Goal: Information Seeking & Learning: Learn about a topic

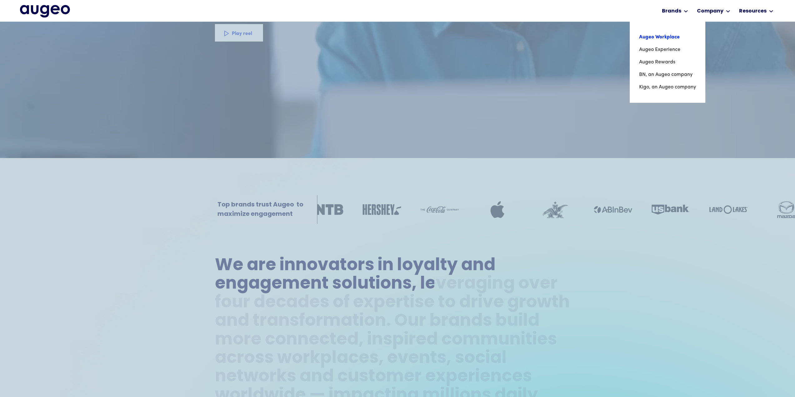
scroll to position [220, 0]
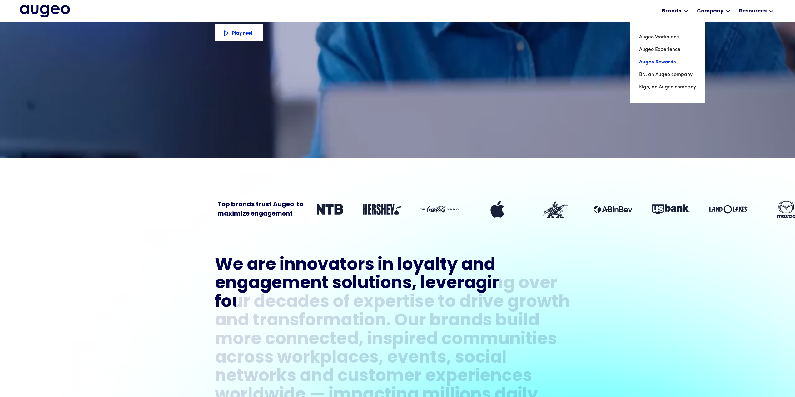
click at [667, 62] on link "Augeo Rewards" at bounding box center [667, 62] width 57 height 12
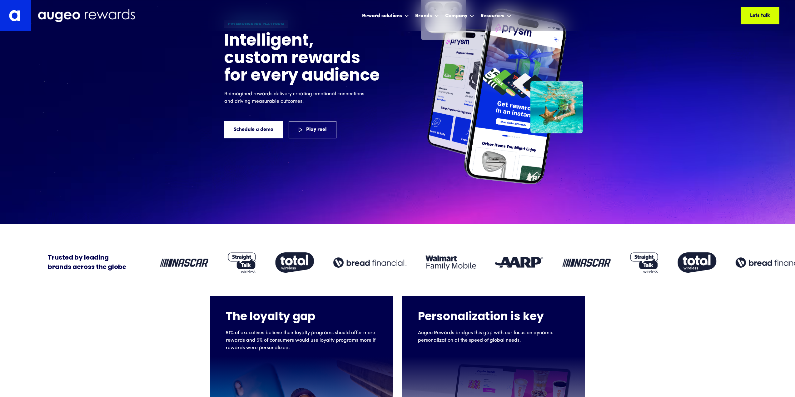
scroll to position [94, 0]
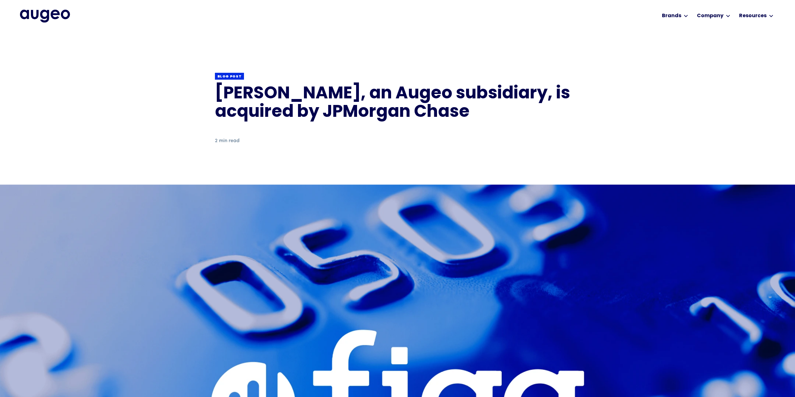
click at [250, 101] on h1 "Figg, an Augeo subsidiary, is acquired by JPMorgan Chase" at bounding box center [397, 103] width 365 height 37
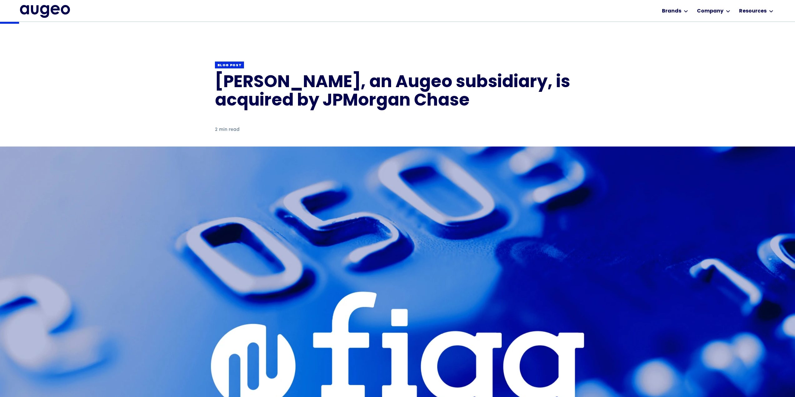
scroll to position [29, 0]
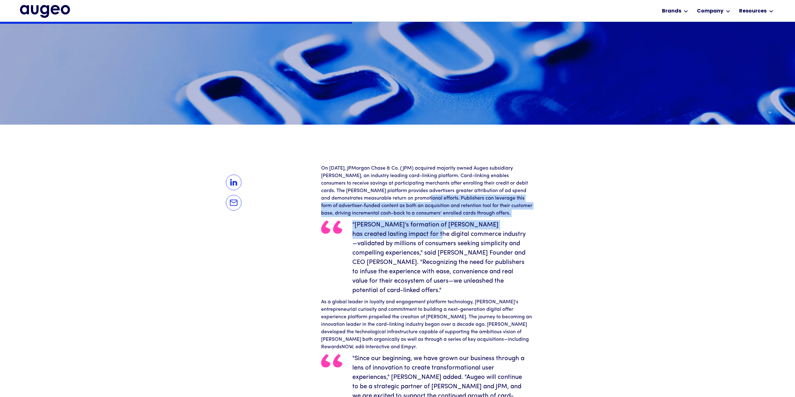
drag, startPoint x: 385, startPoint y: 199, endPoint x: 398, endPoint y: 242, distance: 44.4
click at [397, 240] on div "On July 1, 2022, JPMorgan Chase & Co. (JPM) acquired majority owned Augeo subsi…" at bounding box center [427, 302] width 212 height 274
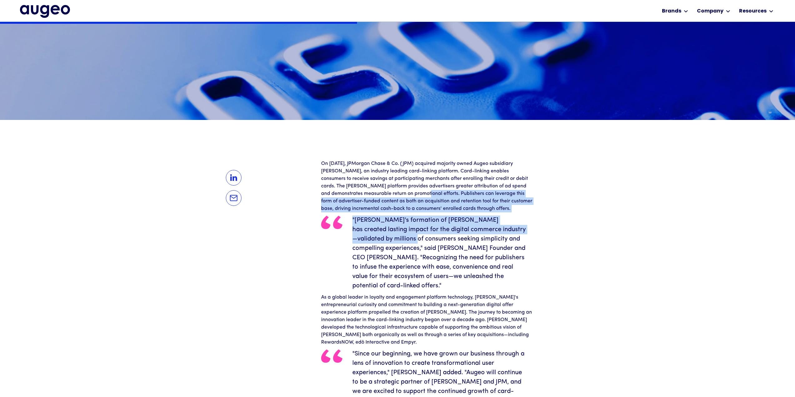
click at [408, 249] on blockquote ""[PERSON_NAME]'s formation of [PERSON_NAME] has created lasting impact for the …" at bounding box center [427, 252] width 212 height 75
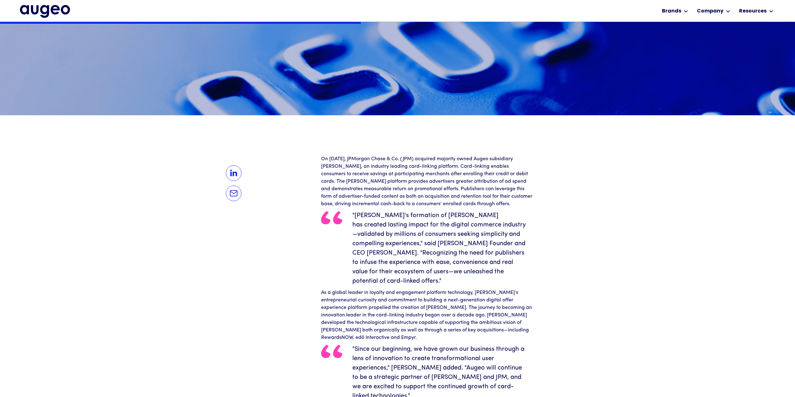
drag, startPoint x: 427, startPoint y: 210, endPoint x: 426, endPoint y: 220, distance: 10.0
click at [426, 220] on div "On July 1, 2022, JPMorgan Chase & Co. (JPM) acquired majority owned Augeo subsi…" at bounding box center [427, 292] width 212 height 274
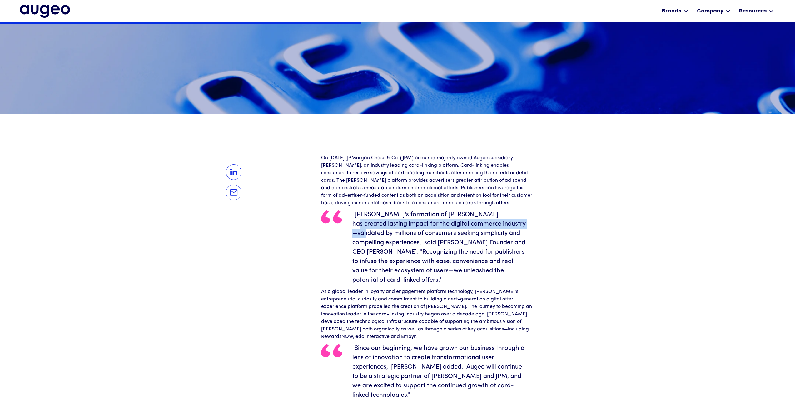
drag, startPoint x: 485, startPoint y: 211, endPoint x: 489, endPoint y: 238, distance: 27.2
click at [489, 238] on blockquote ""Augeo's formation of Figg has created lasting impact for the digital commerce …" at bounding box center [427, 247] width 212 height 75
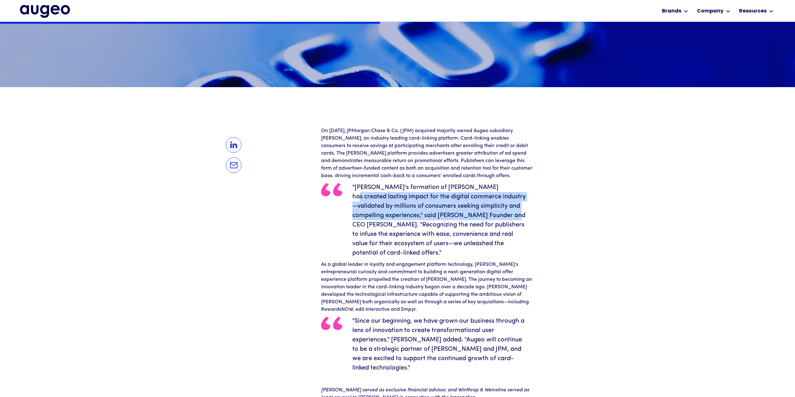
click at [35, 10] on img "home" at bounding box center [45, 11] width 50 height 12
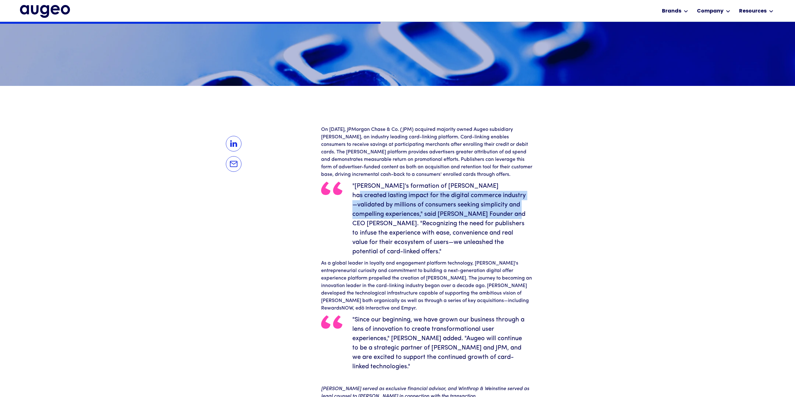
scroll to position [564, 0]
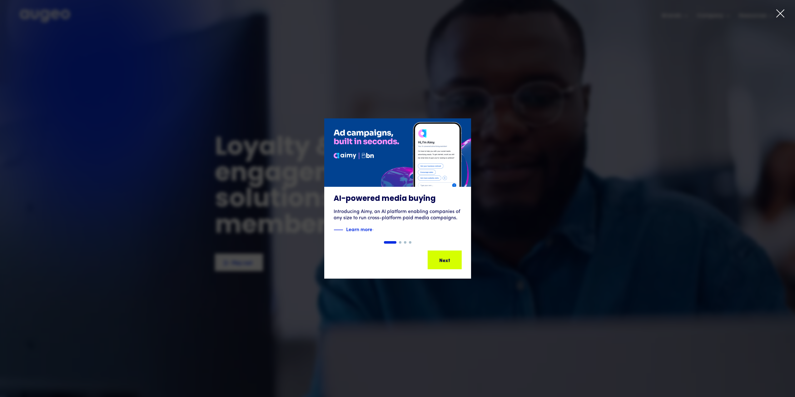
click at [781, 13] on icon at bounding box center [779, 13] width 7 height 7
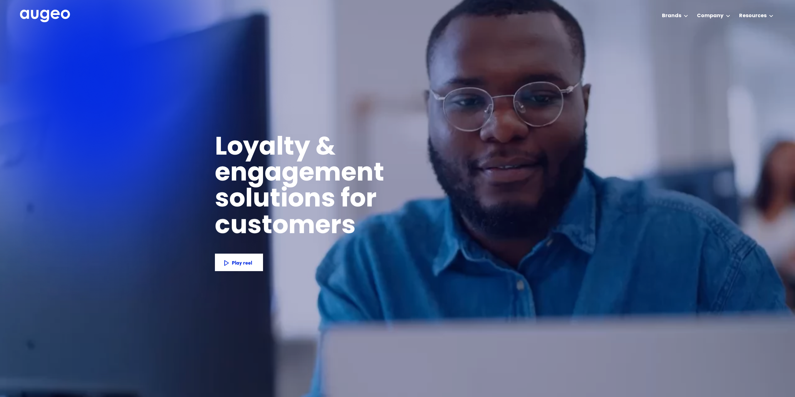
click at [780, 14] on div "Workplace solutions Employee recognition & rewards Channel Loyalty Sales incent…" at bounding box center [397, 15] width 795 height 31
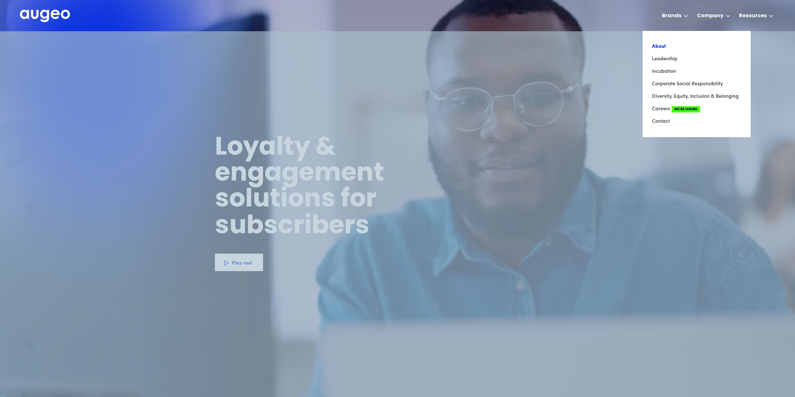
click at [665, 45] on link "About" at bounding box center [696, 46] width 89 height 12
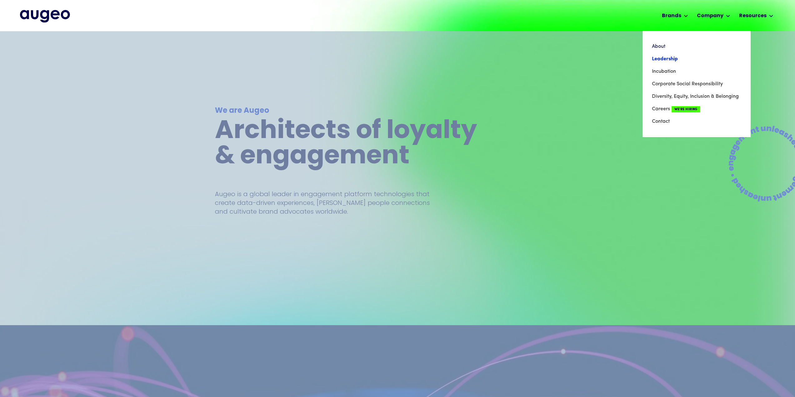
click at [658, 57] on link "Leadership" at bounding box center [696, 59] width 89 height 12
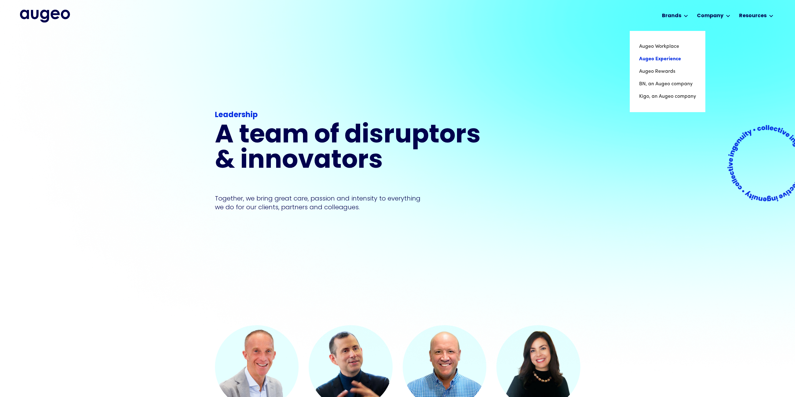
click at [668, 55] on link "Augeo Experience" at bounding box center [667, 59] width 57 height 12
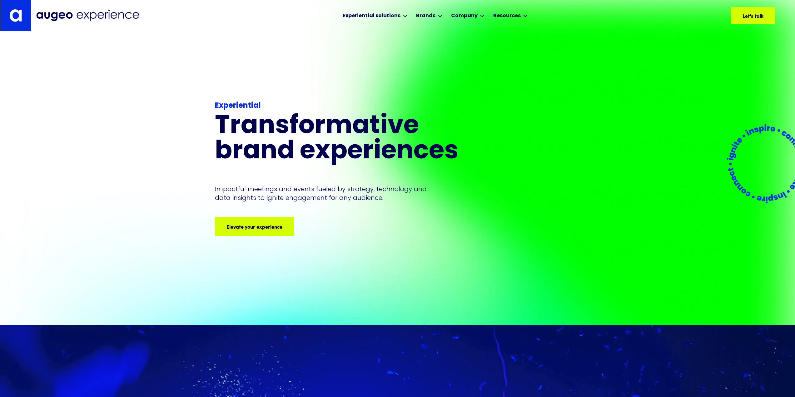
click at [777, 220] on div "Experiential Transformative brand experiences Impactful meetings and events fue…" at bounding box center [397, 178] width 795 height 294
click at [261, 228] on div "Elevate your experience Elevate your experience Elevate your experience Elevate…" at bounding box center [277, 226] width 236 height 7
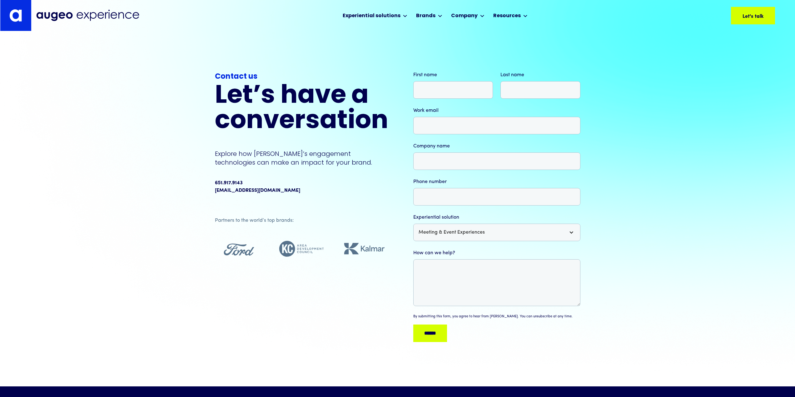
click at [226, 262] on div "**********" at bounding box center [397, 208] width 365 height 275
drag, startPoint x: 309, startPoint y: 145, endPoint x: 349, endPoint y: 55, distance: 98.3
click at [312, 144] on div "Contact us Let’s have a conversation Explore how Augeo’s engagement technologie…" at bounding box center [301, 119] width 173 height 96
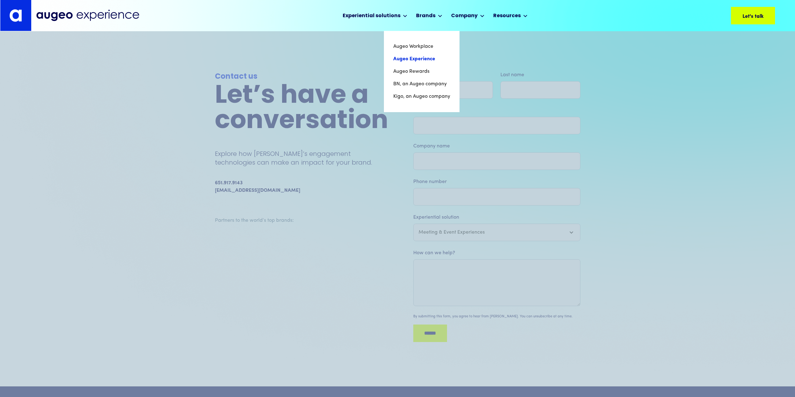
click at [416, 58] on link "Augeo Experience" at bounding box center [421, 59] width 57 height 12
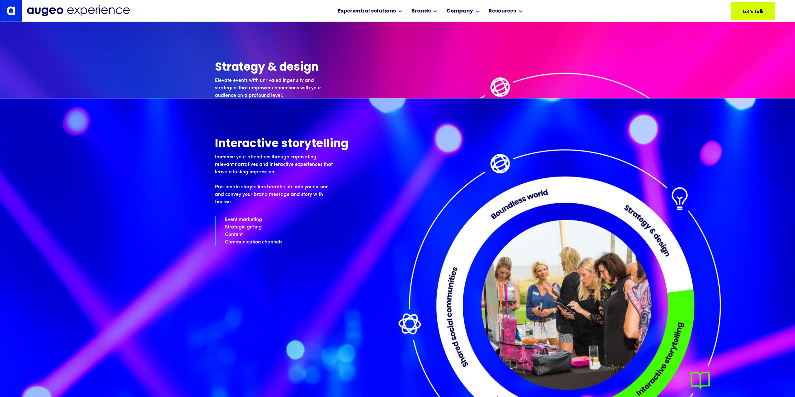
click at [264, 156] on div "Interactive storytelling Immerse your attendees through captivating, relevant n…" at bounding box center [397, 191] width 365 height 107
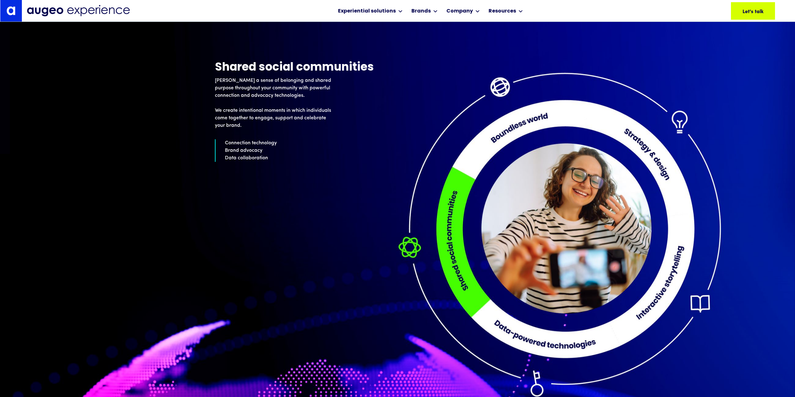
scroll to position [3148, 0]
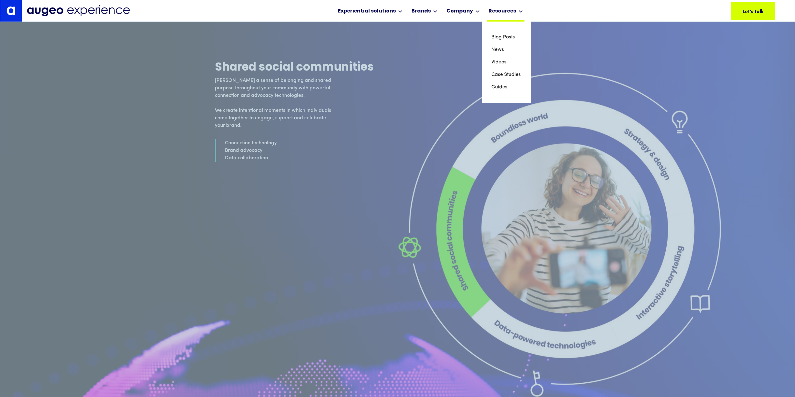
click at [507, 11] on div "Resources" at bounding box center [501, 10] width 27 height 7
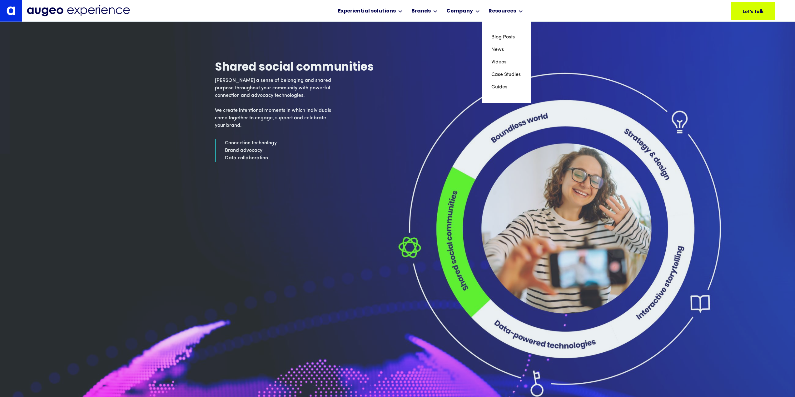
click at [503, 75] on link "Case Studies" at bounding box center [506, 74] width 30 height 12
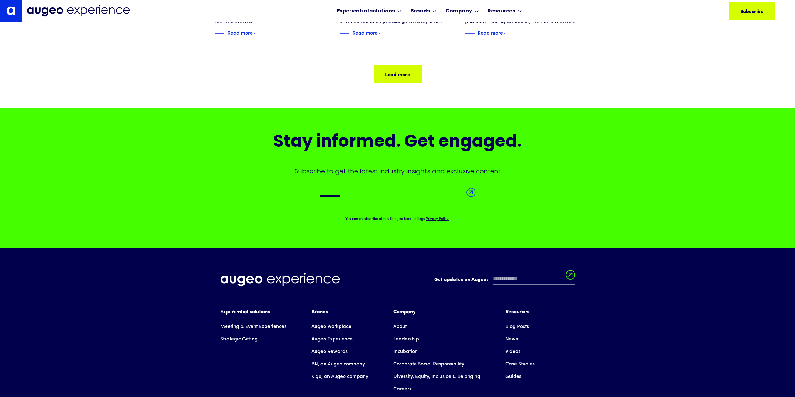
scroll to position [378, 0]
click at [352, 225] on div "Stay informed. Get engaged. Subscribe to get the latest industry insights and e…" at bounding box center [397, 178] width 365 height 140
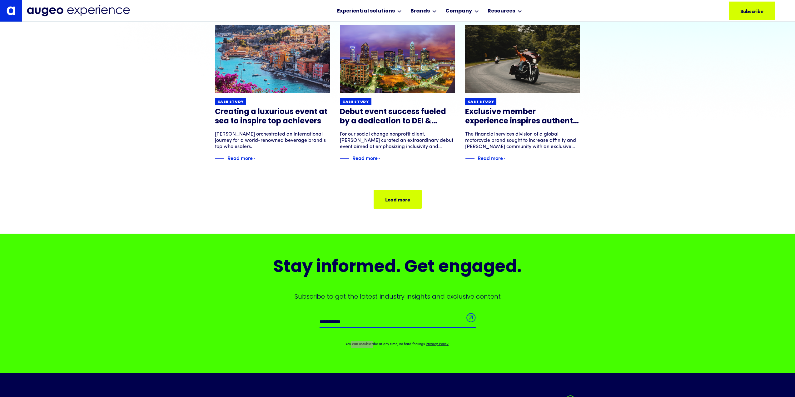
scroll to position [252, 0]
click at [52, 314] on div "Stay informed. Get engaged. Subscribe to get the latest industry insights and e…" at bounding box center [397, 304] width 795 height 140
drag, startPoint x: 265, startPoint y: 329, endPoint x: 254, endPoint y: 329, distance: 11.6
click at [265, 329] on div "Stay informed. Get engaged. Subscribe to get the latest industry insights and e…" at bounding box center [397, 304] width 365 height 90
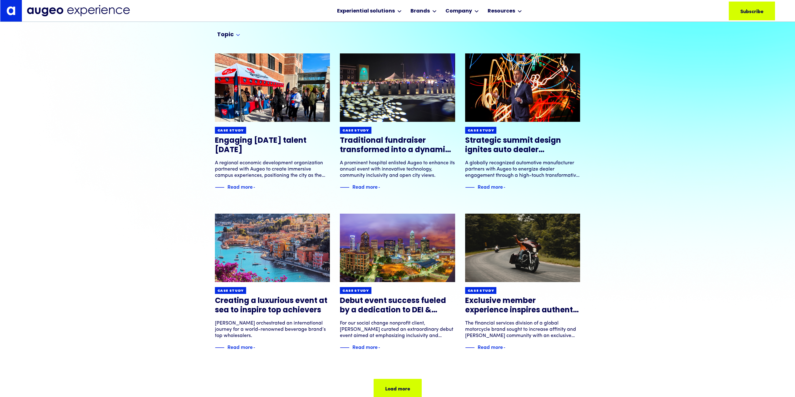
scroll to position [63, 0]
